Goal: Information Seeking & Learning: Learn about a topic

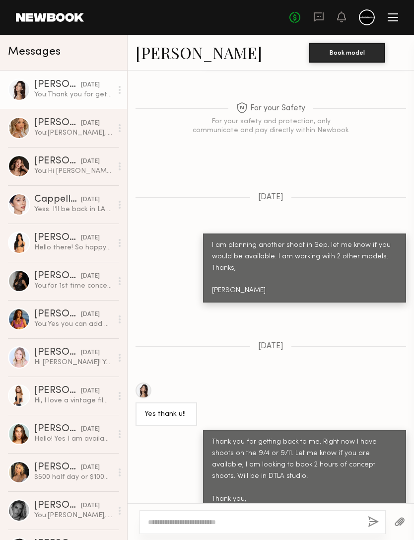
scroll to position [1501, 0]
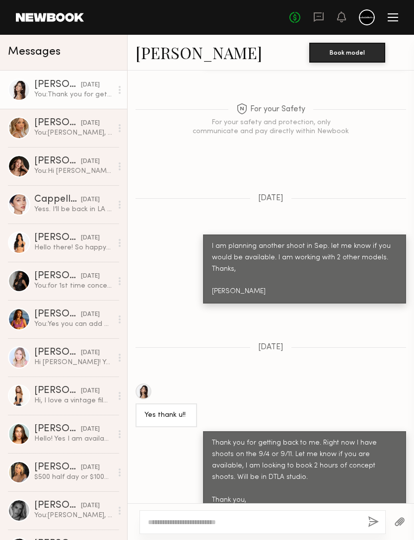
click at [279, 3] on header "Home Models Requests Job Posts Favorites Sign Out No fees up to $5,000" at bounding box center [207, 17] width 414 height 35
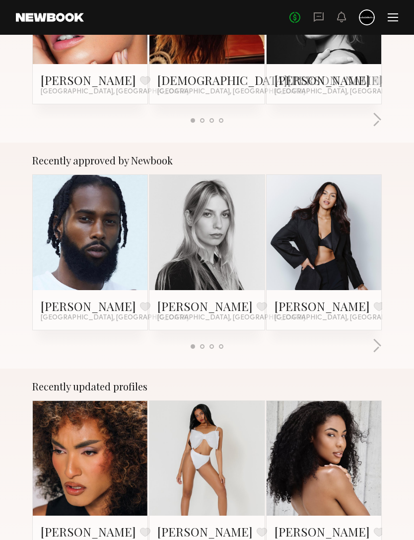
scroll to position [314, 0]
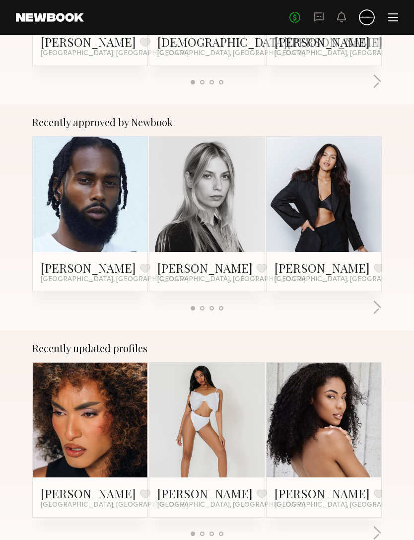
click at [376, 314] on button "button" at bounding box center [376, 308] width 9 height 16
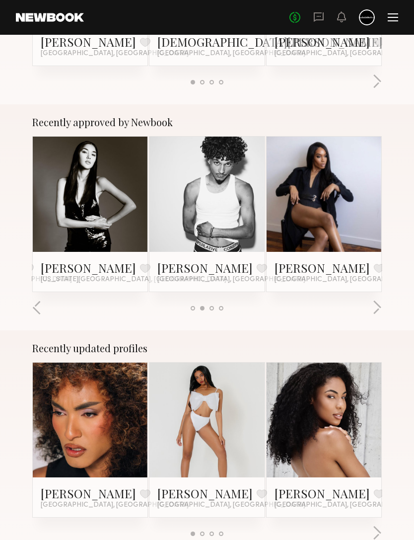
click at [377, 313] on button "button" at bounding box center [376, 308] width 9 height 16
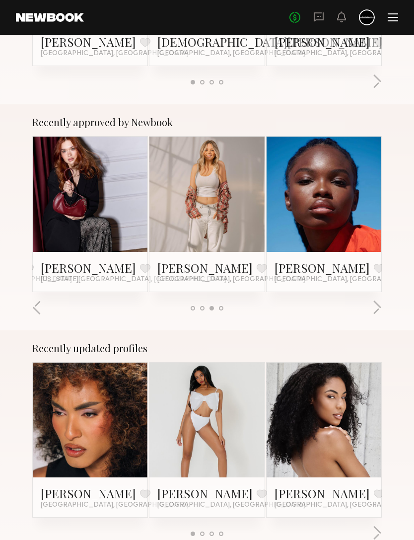
click at [376, 316] on button "button" at bounding box center [376, 308] width 9 height 16
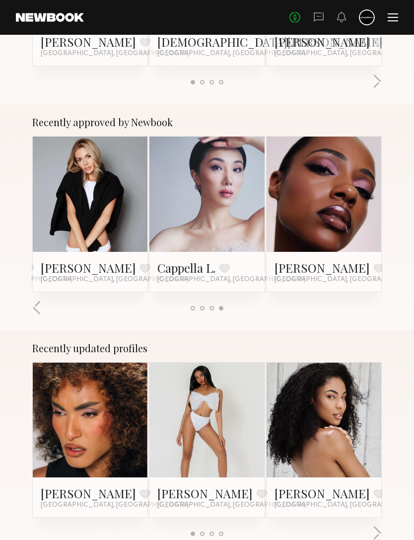
click at [376, 315] on div at bounding box center [207, 308] width 350 height 16
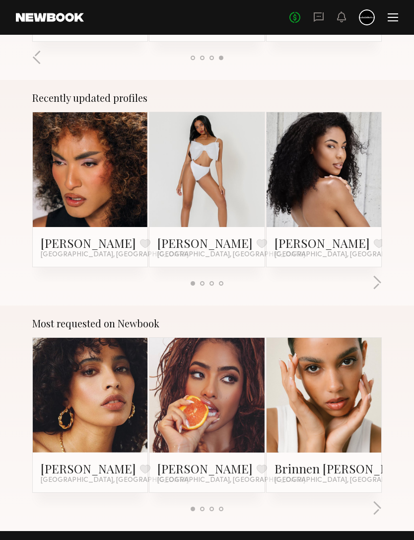
click at [373, 287] on button "button" at bounding box center [376, 284] width 9 height 16
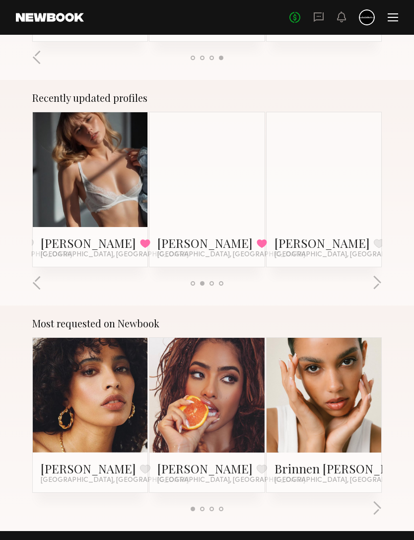
scroll to position [564, 0]
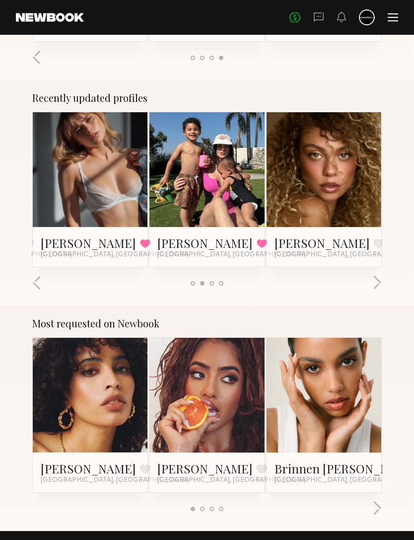
click at [61, 244] on link "[PERSON_NAME]" at bounding box center [88, 243] width 95 height 16
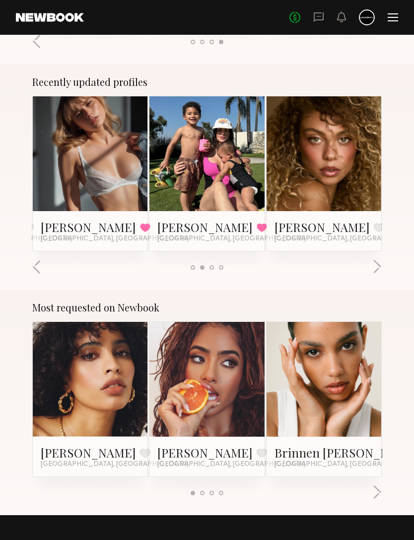
click at [372, 277] on div "Recently updated profiles [PERSON_NAME] Favorite [GEOGRAPHIC_DATA], [GEOGRAPHIC…" at bounding box center [207, 176] width 414 height 225
click at [181, 229] on link "[PERSON_NAME]" at bounding box center [204, 227] width 95 height 16
click at [377, 268] on button "button" at bounding box center [376, 267] width 9 height 16
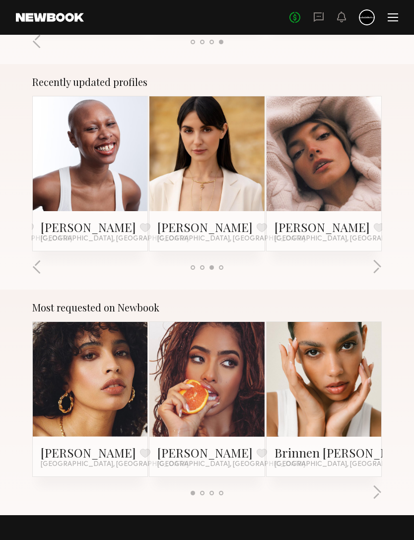
click at [372, 275] on button "button" at bounding box center [376, 267] width 9 height 16
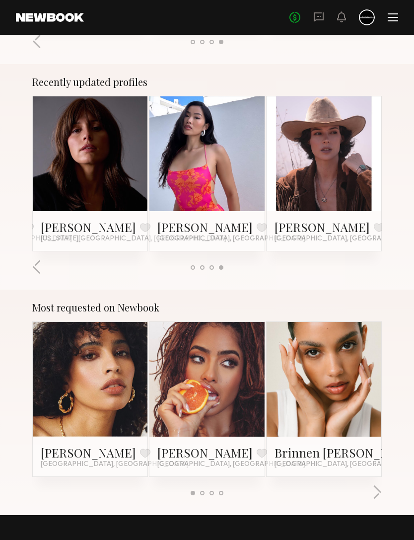
click at [41, 264] on button "button" at bounding box center [36, 267] width 9 height 16
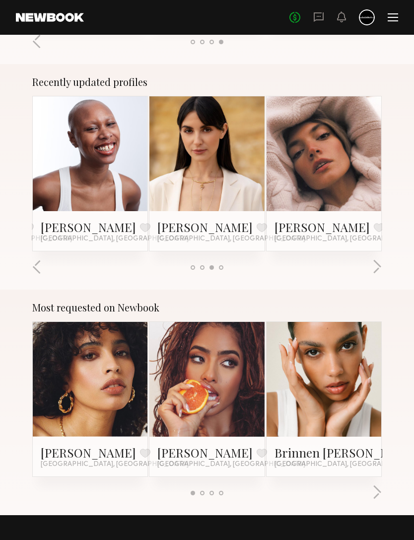
click at [313, 229] on link "[PERSON_NAME]" at bounding box center [322, 227] width 95 height 16
click at [376, 275] on button "button" at bounding box center [376, 267] width 9 height 16
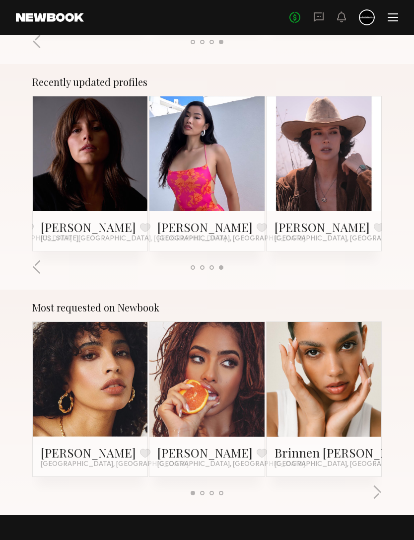
click at [41, 273] on button "button" at bounding box center [36, 267] width 9 height 16
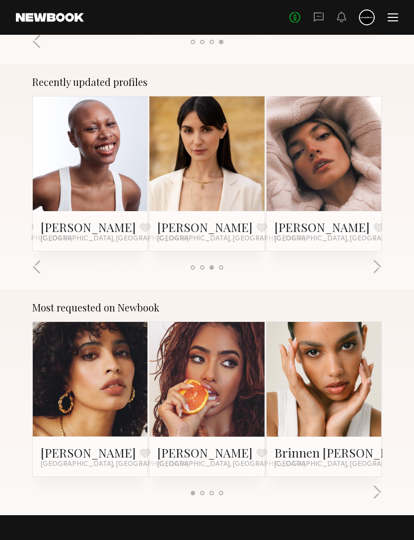
click at [41, 274] on button "button" at bounding box center [36, 267] width 9 height 16
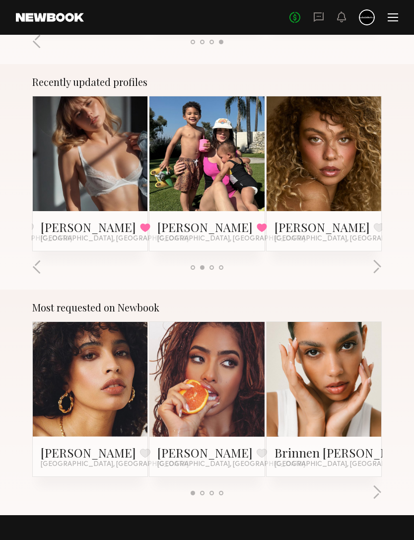
click at [68, 222] on link "[PERSON_NAME]" at bounding box center [88, 227] width 95 height 16
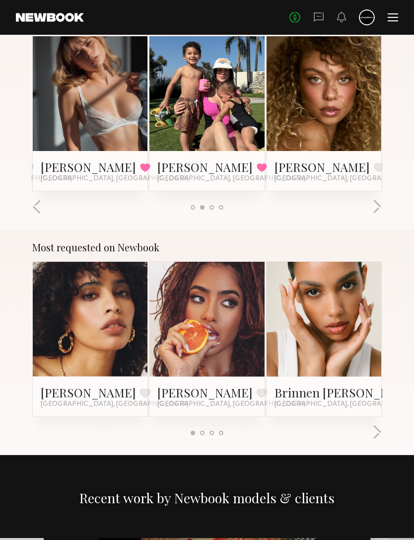
scroll to position [807, 0]
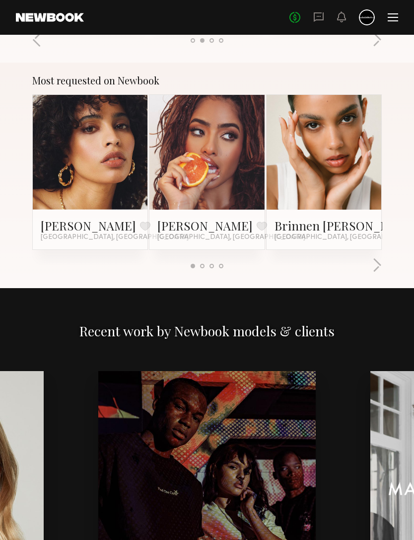
click at [379, 269] on button "button" at bounding box center [376, 266] width 9 height 16
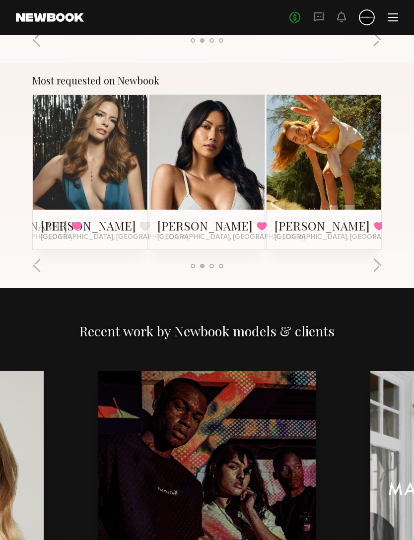
click at [378, 269] on button "button" at bounding box center [376, 266] width 9 height 16
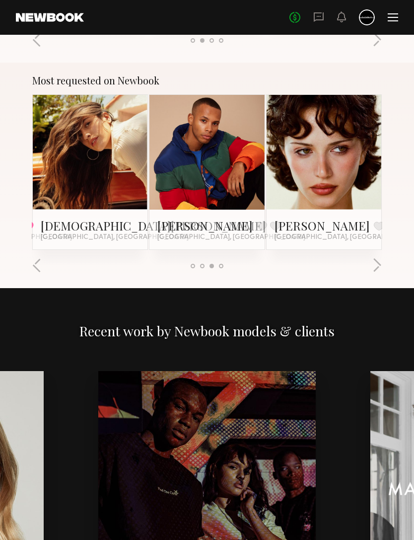
click at [379, 268] on button "button" at bounding box center [376, 266] width 9 height 16
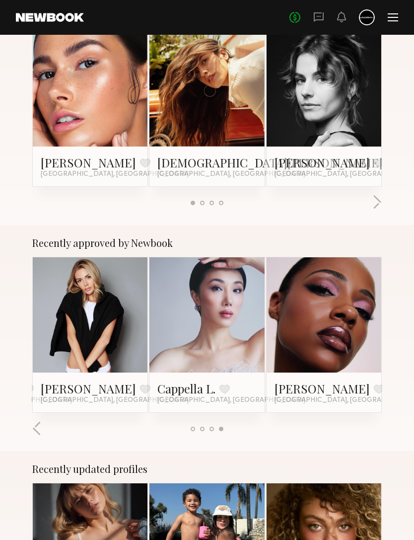
scroll to position [149, 0]
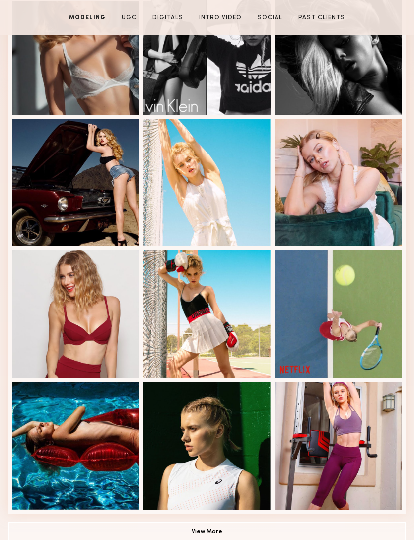
scroll to position [482, 0]
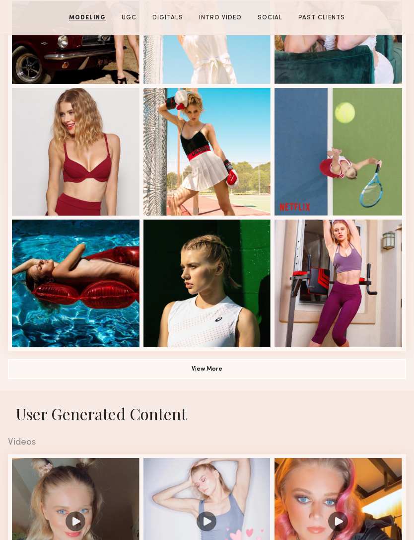
click at [57, 178] on div at bounding box center [76, 152] width 128 height 128
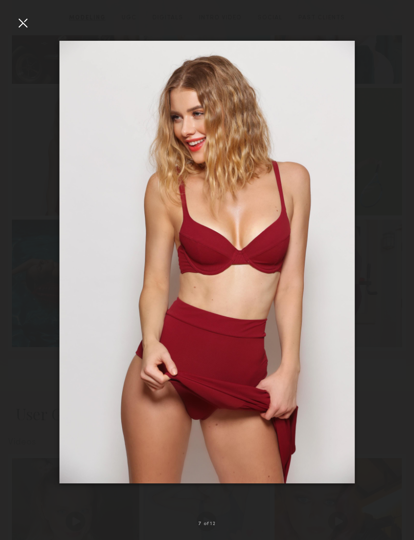
click at [28, 26] on div at bounding box center [23, 23] width 16 height 16
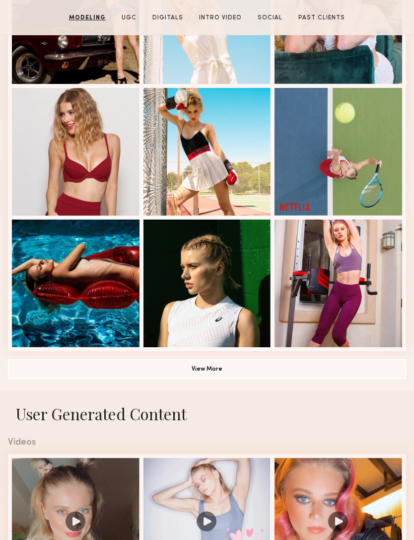
click at [259, 374] on button "View More" at bounding box center [207, 369] width 398 height 20
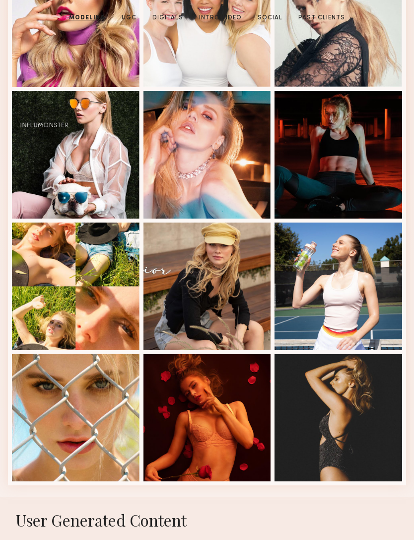
scroll to position [990, 0]
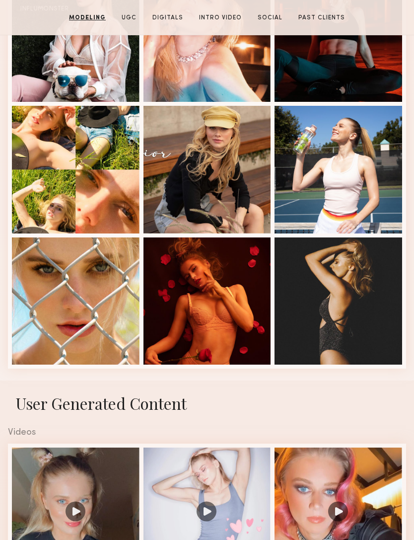
click at [241, 312] on div at bounding box center [208, 301] width 128 height 128
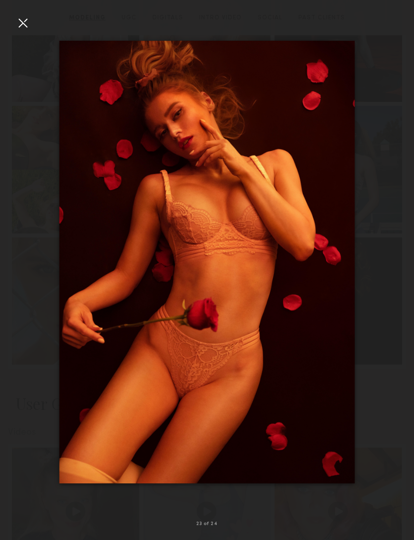
click at [19, 24] on div at bounding box center [23, 23] width 16 height 16
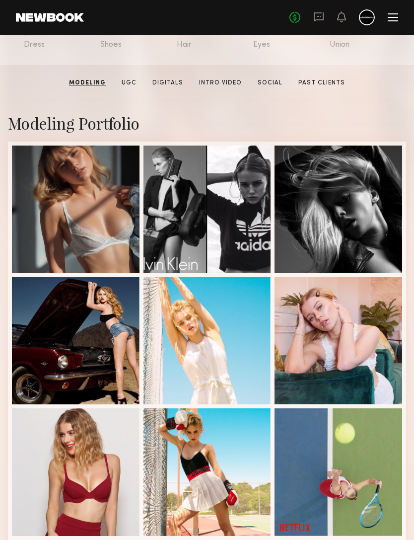
scroll to position [162, 0]
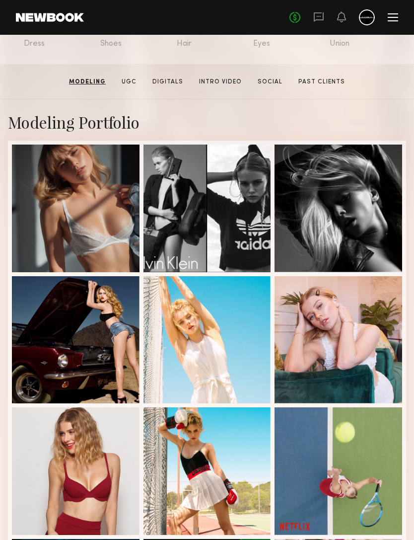
click at [92, 210] on div at bounding box center [76, 209] width 128 height 128
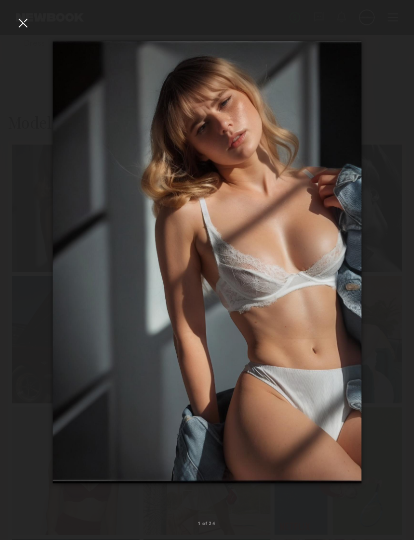
click at [20, 10] on nb-gallery-light "1 of 24" at bounding box center [207, 270] width 414 height 540
click at [24, 28] on div at bounding box center [23, 23] width 16 height 16
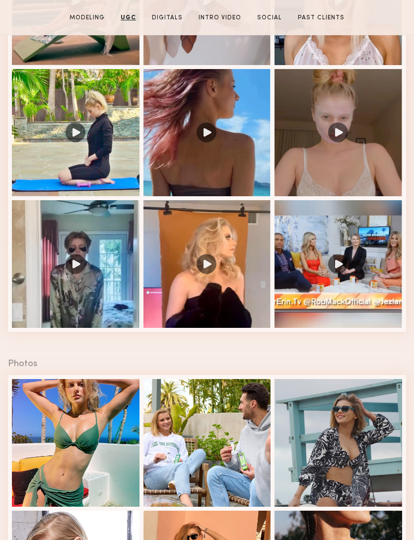
scroll to position [1631, 0]
click at [342, 136] on div at bounding box center [339, 133] width 128 height 128
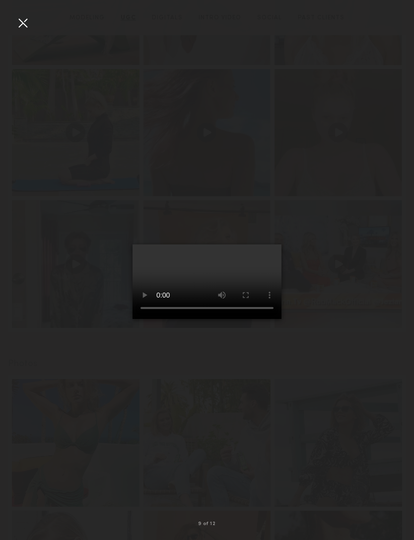
click at [282, 244] on video at bounding box center [207, 281] width 149 height 74
click at [24, 28] on div at bounding box center [23, 23] width 16 height 16
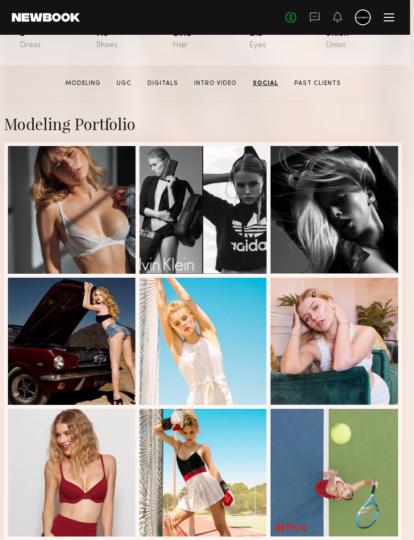
scroll to position [160, 4]
